Goal: Information Seeking & Learning: Learn about a topic

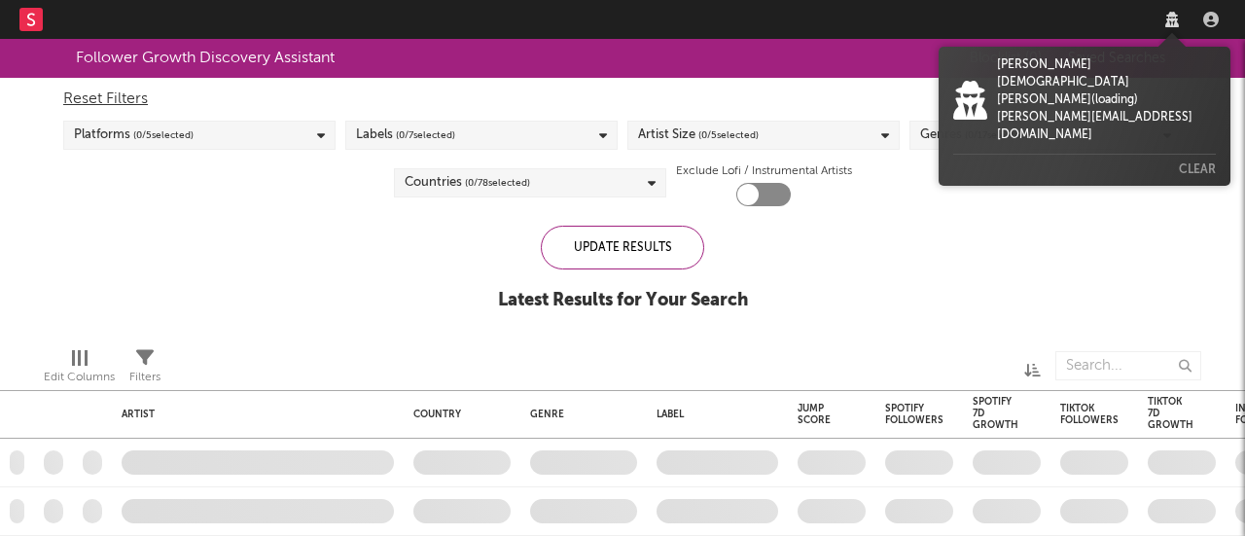
click at [1171, 21] on icon at bounding box center [1172, 20] width 14 height 16
click at [1116, 19] on nav "Dashboard Discovery Assistant Charts Leads" at bounding box center [622, 19] width 1245 height 39
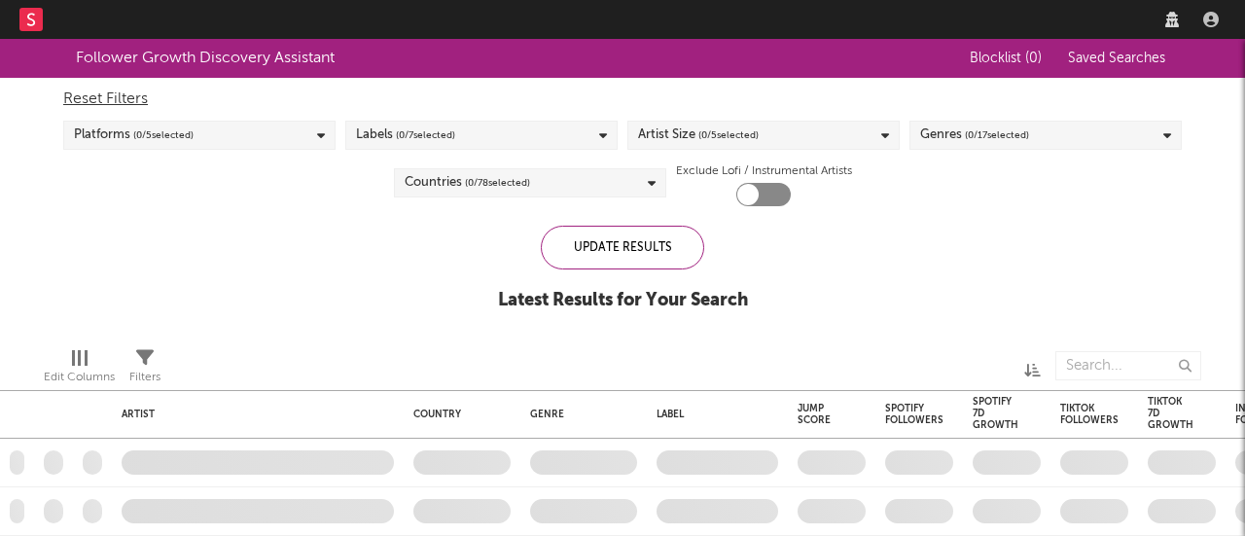
checkbox input "true"
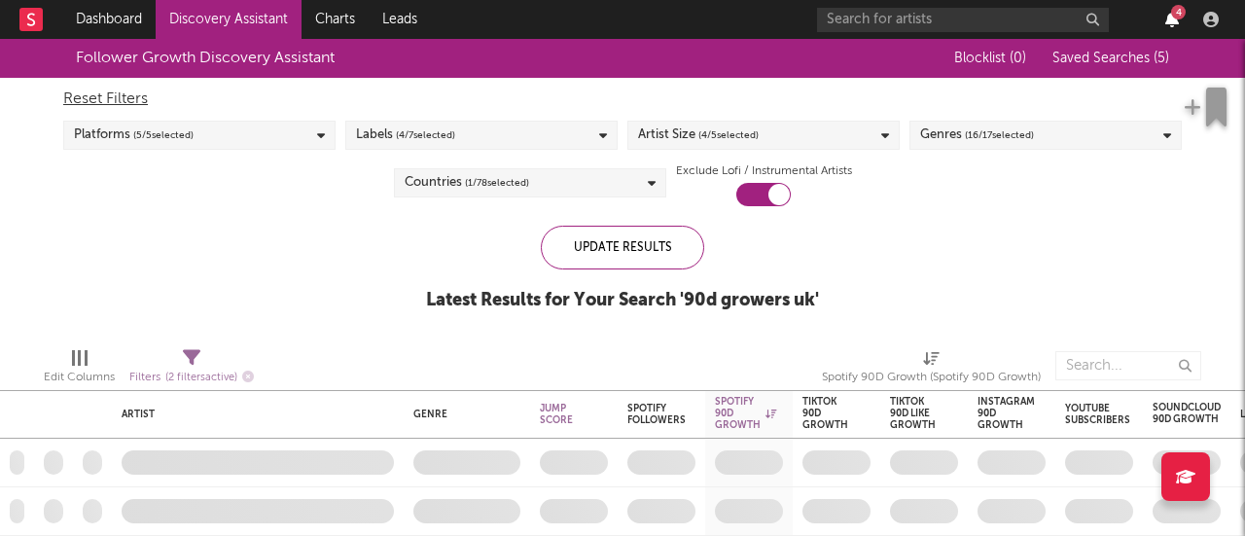
click at [1170, 18] on icon "button" at bounding box center [1172, 20] width 14 height 16
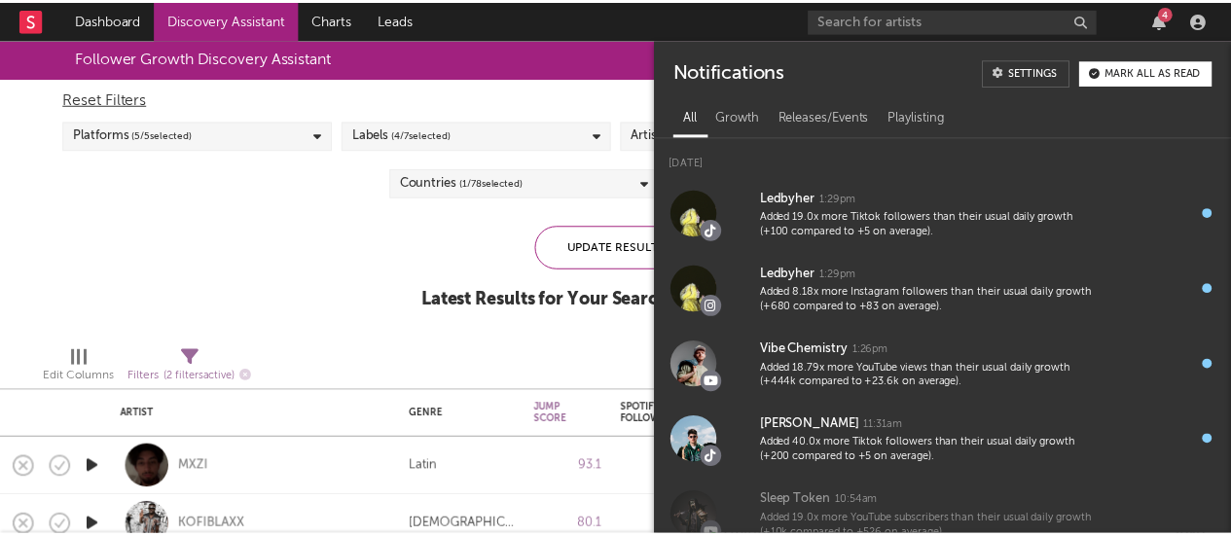
scroll to position [1, 0]
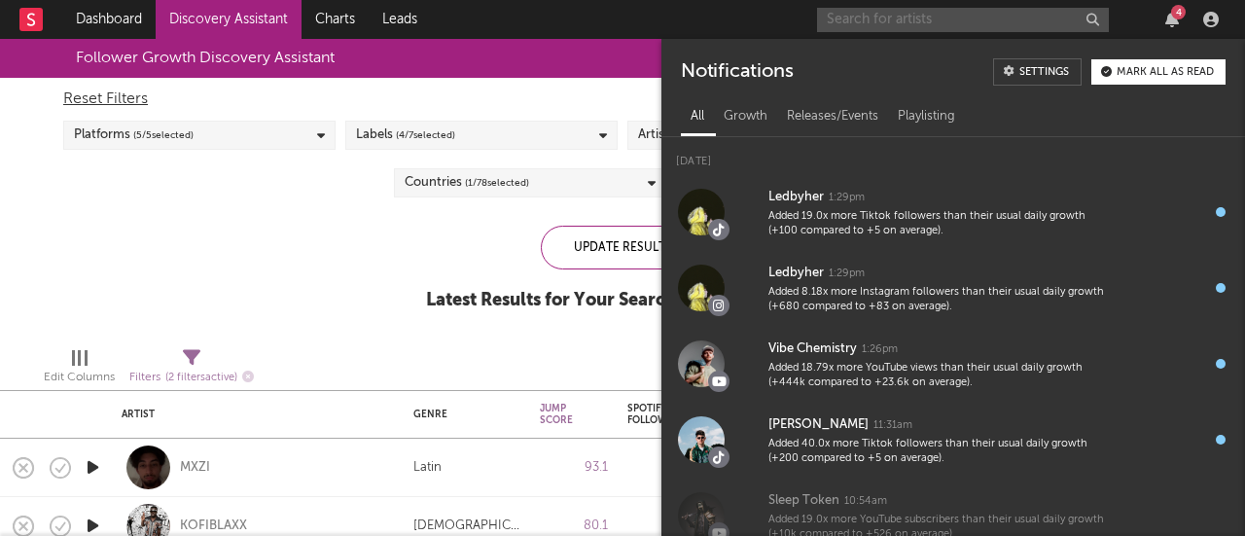
click at [955, 23] on input "text" at bounding box center [963, 20] width 292 height 24
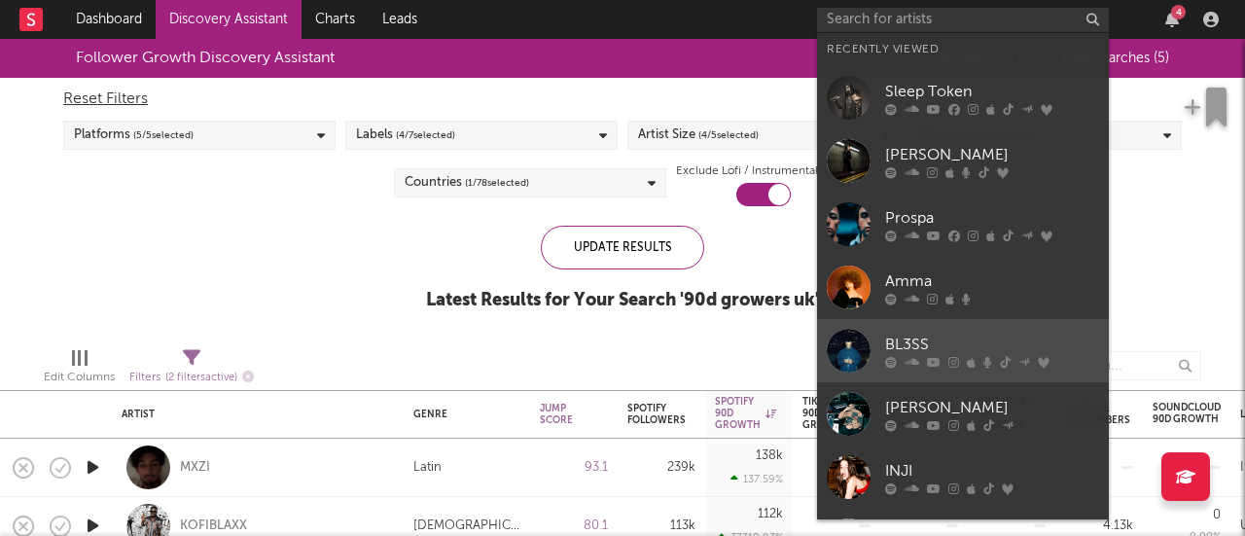
click at [917, 341] on div "BL3SS" at bounding box center [992, 344] width 214 height 23
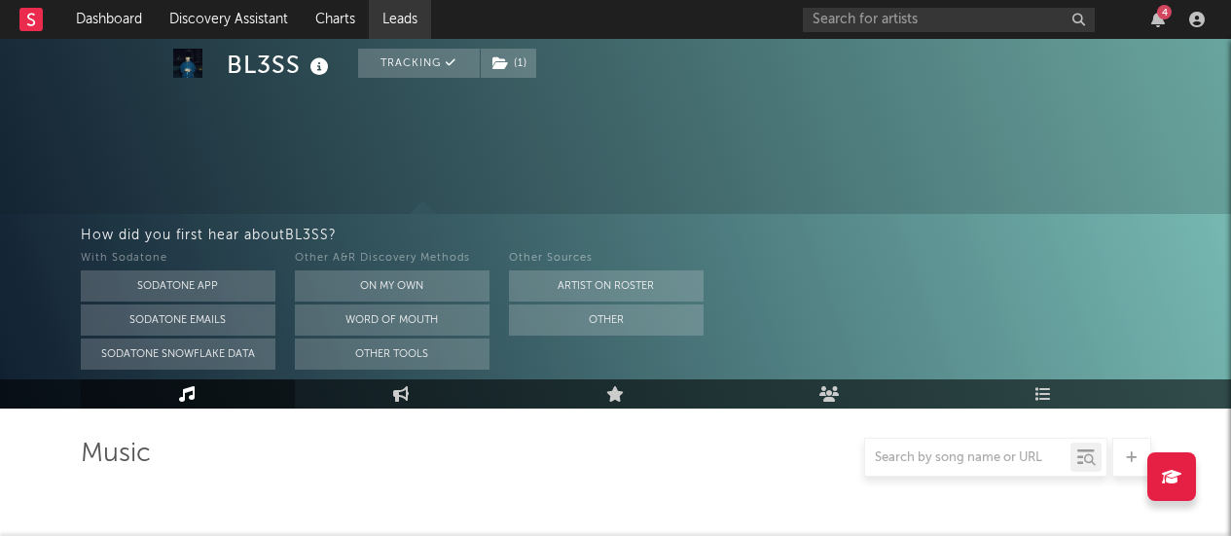
select select "6m"
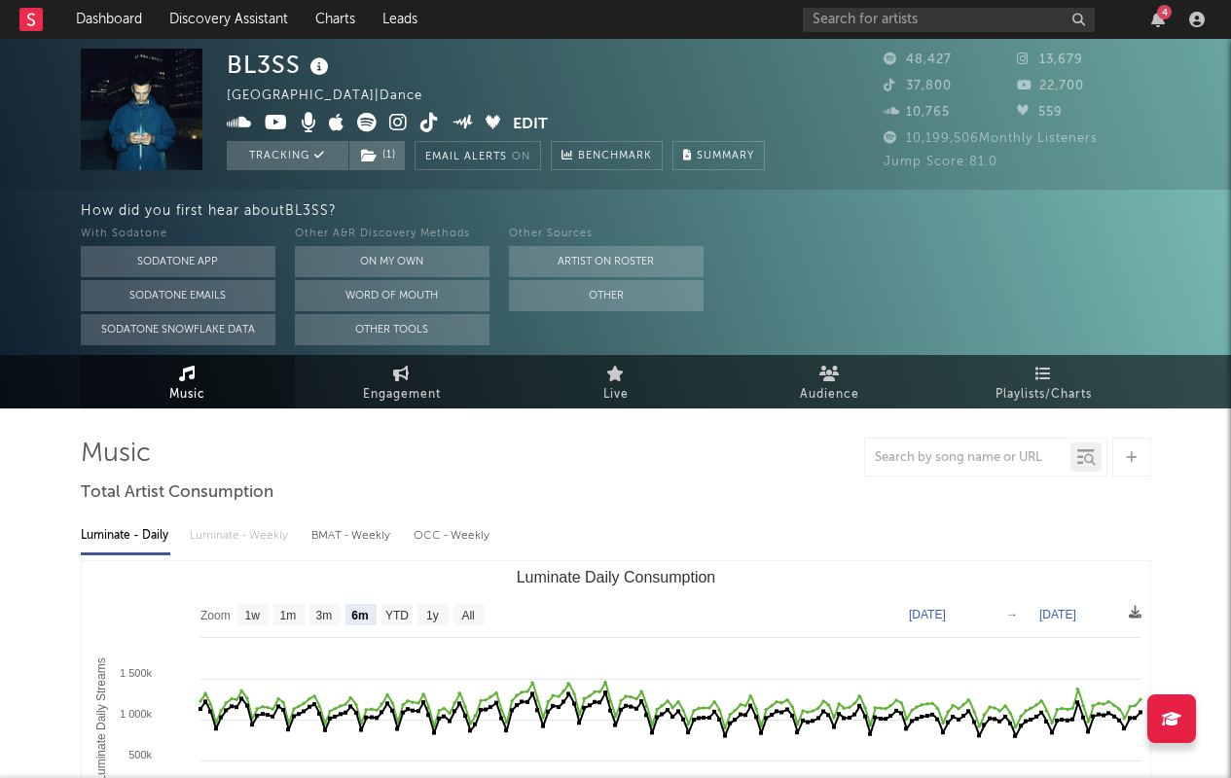
drag, startPoint x: 1153, startPoint y: 14, endPoint x: 1153, endPoint y: 663, distance: 649.8
click at [1153, 14] on icon "button" at bounding box center [1158, 20] width 14 height 16
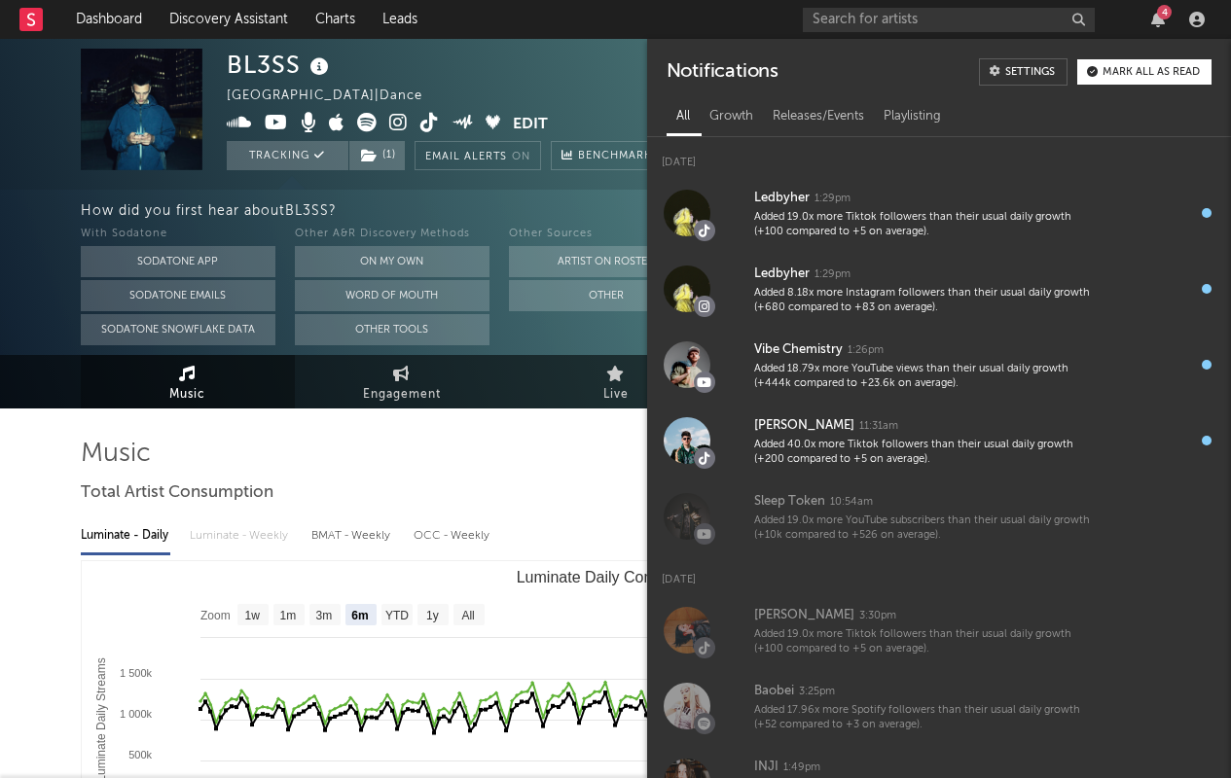
click at [411, 69] on div "BL3SS [GEOGRAPHIC_DATA] | Dance Edit Tracking ( 1 ) Email Alerts On Benchmark S…" at bounding box center [496, 110] width 538 height 122
